Goal: Information Seeking & Learning: Learn about a topic

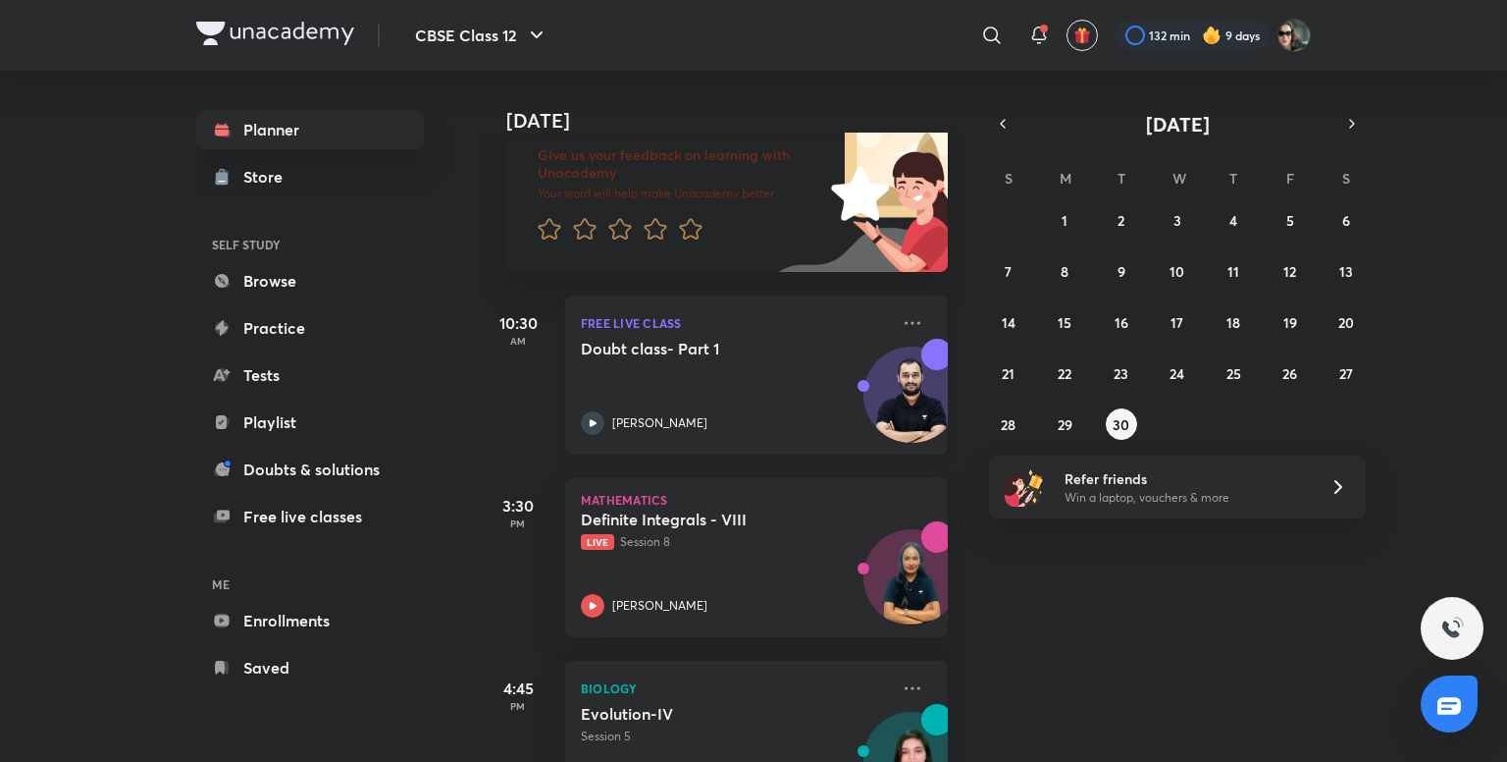
scroll to position [133, 0]
click at [763, 532] on p "Live Session 8" at bounding box center [735, 541] width 308 height 18
